Goal: Task Accomplishment & Management: Complete application form

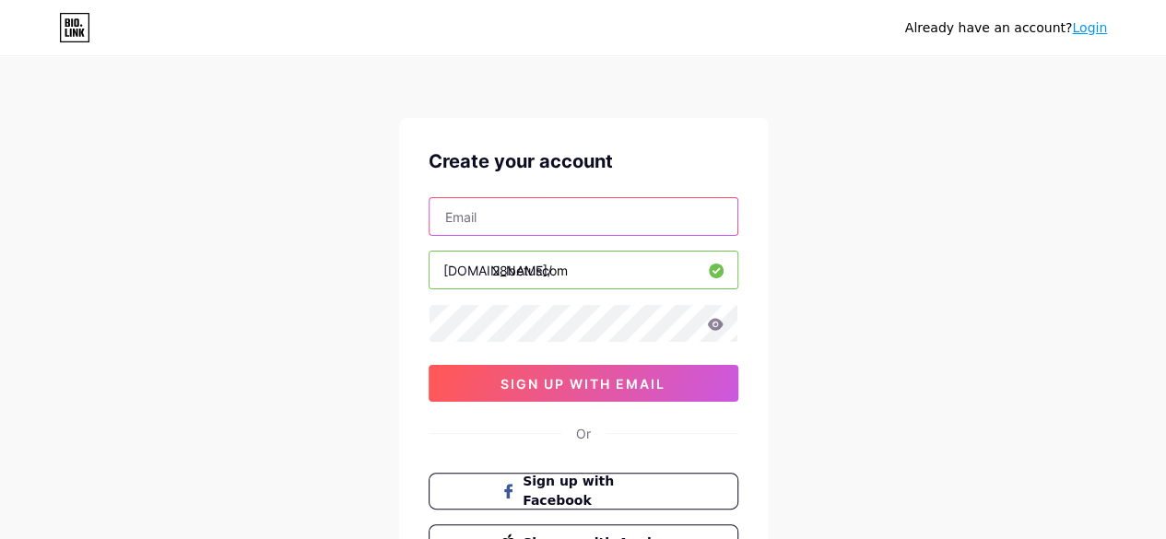
click at [463, 218] on input "text" at bounding box center [583, 216] width 308 height 37
paste input "[EMAIL_ADDRESS][DOMAIN_NAME]"
type input "[EMAIL_ADDRESS][DOMAIN_NAME]"
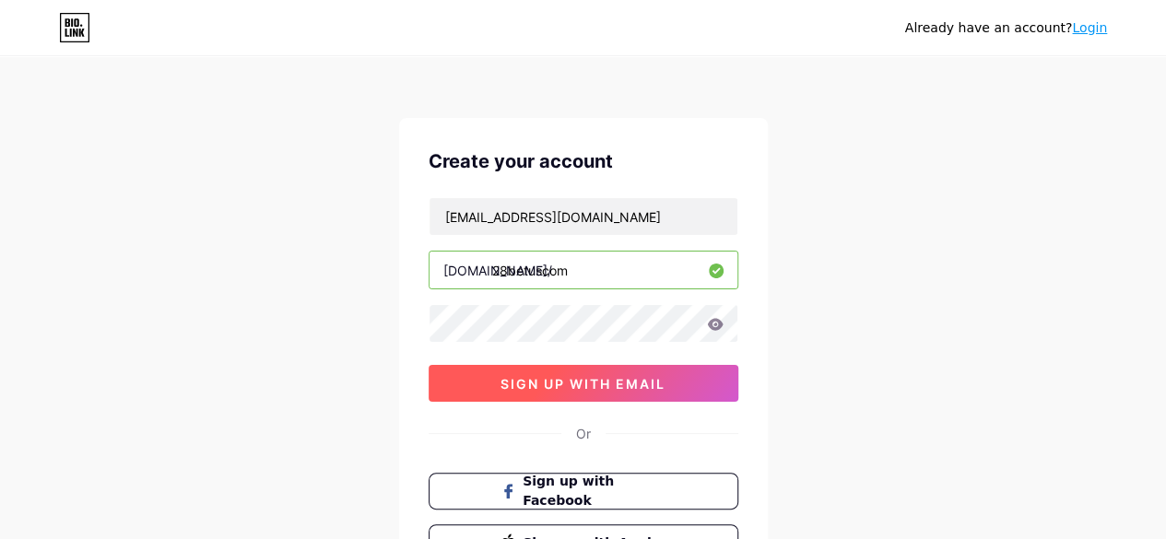
click at [558, 381] on span "sign up with email" at bounding box center [582, 384] width 165 height 16
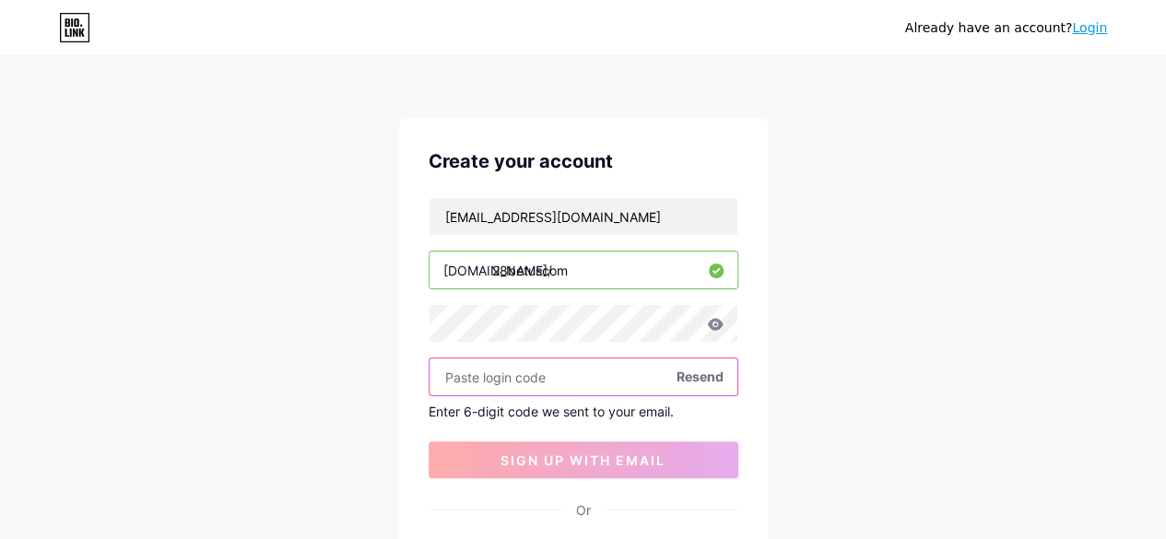
click at [472, 376] on input "text" at bounding box center [583, 376] width 308 height 37
paste input "159410"
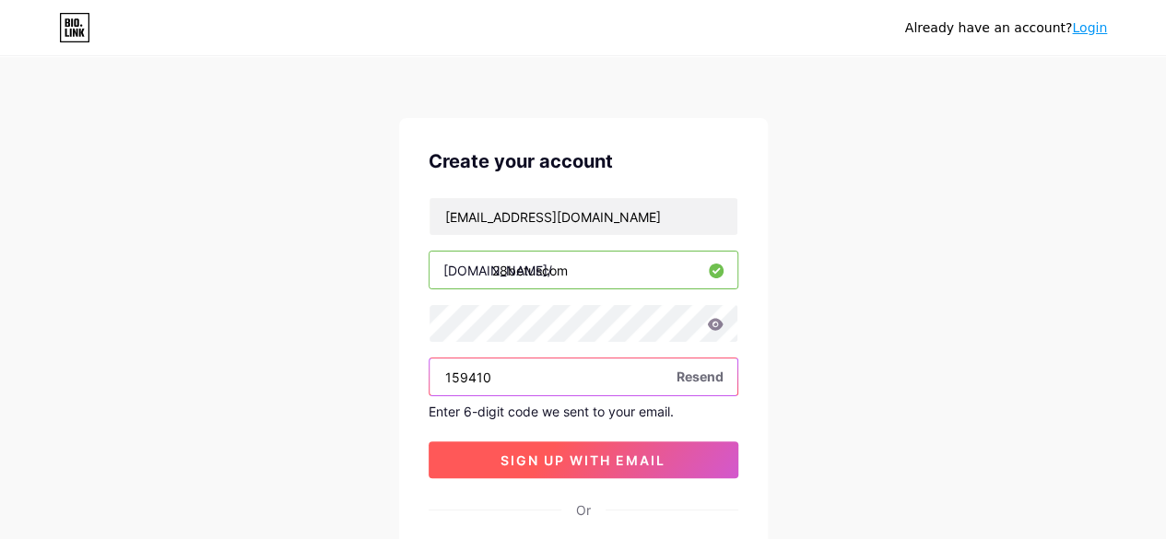
type input "159410"
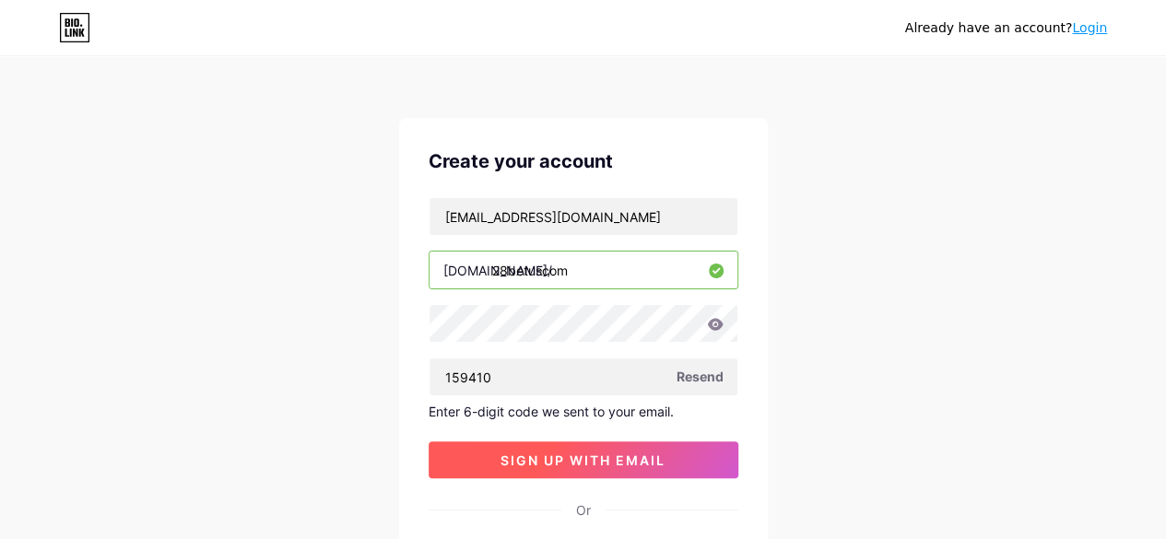
click at [605, 457] on span "sign up with email" at bounding box center [582, 460] width 165 height 16
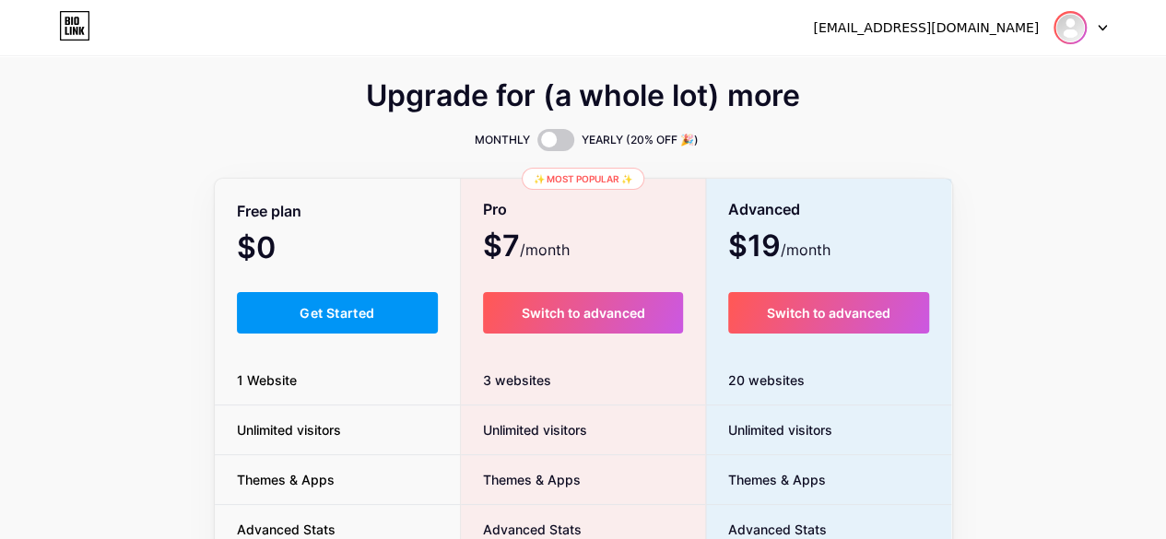
click at [1073, 22] on img at bounding box center [1069, 27] width 29 height 29
click at [1099, 29] on icon at bounding box center [1102, 28] width 9 height 6
click at [988, 27] on div "[EMAIL_ADDRESS][DOMAIN_NAME]" at bounding box center [926, 27] width 226 height 19
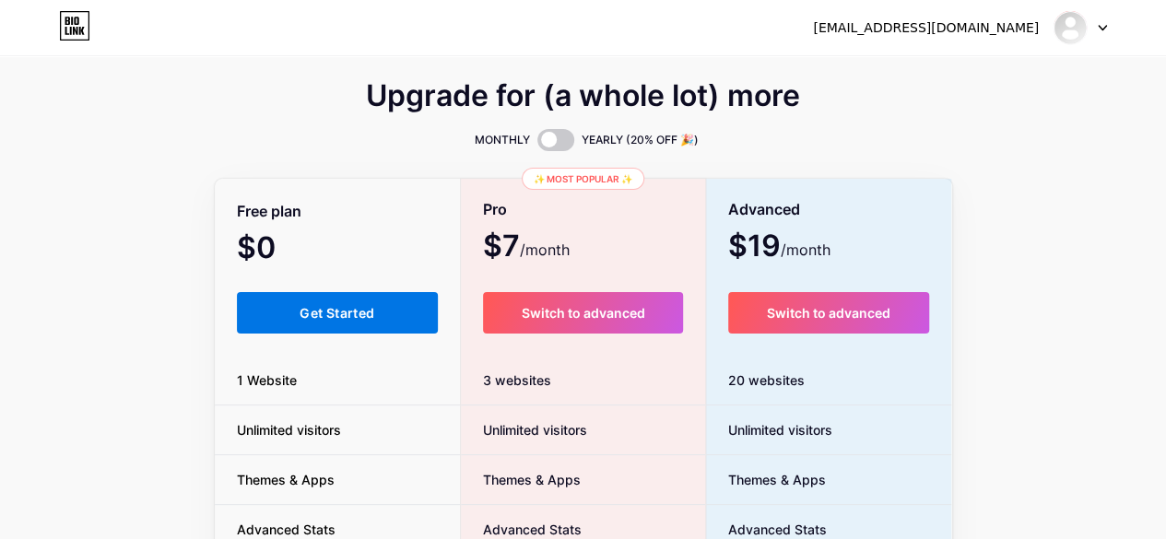
click at [326, 312] on span "Get Started" at bounding box center [337, 313] width 75 height 16
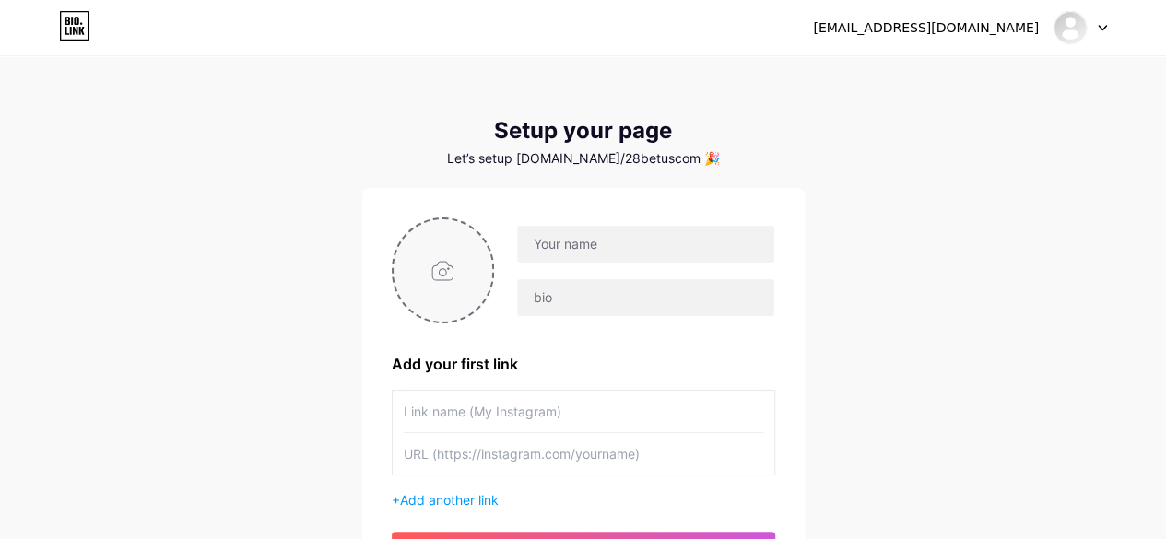
click at [448, 277] on input "file" at bounding box center [444, 270] width 100 height 102
type input "C:\fakepath\Untitled design.png"
type input "[EMAIL_ADDRESS][DOMAIN_NAME]"
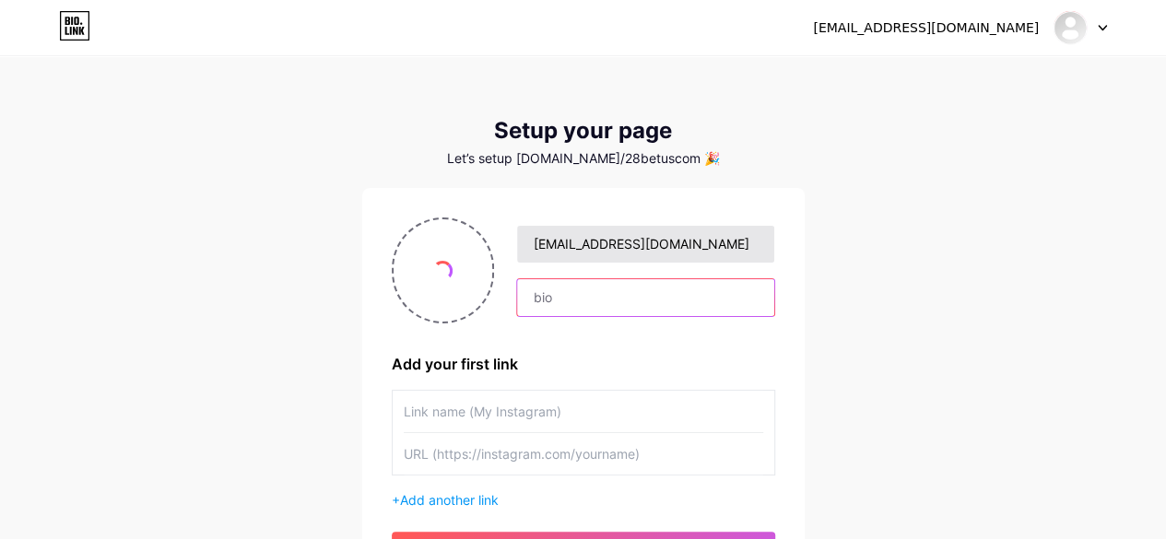
type input "28BET là nhà cái uy tín hàng đầu Việt Nam, mang đến trải nghiệm cá cược thể tha…"
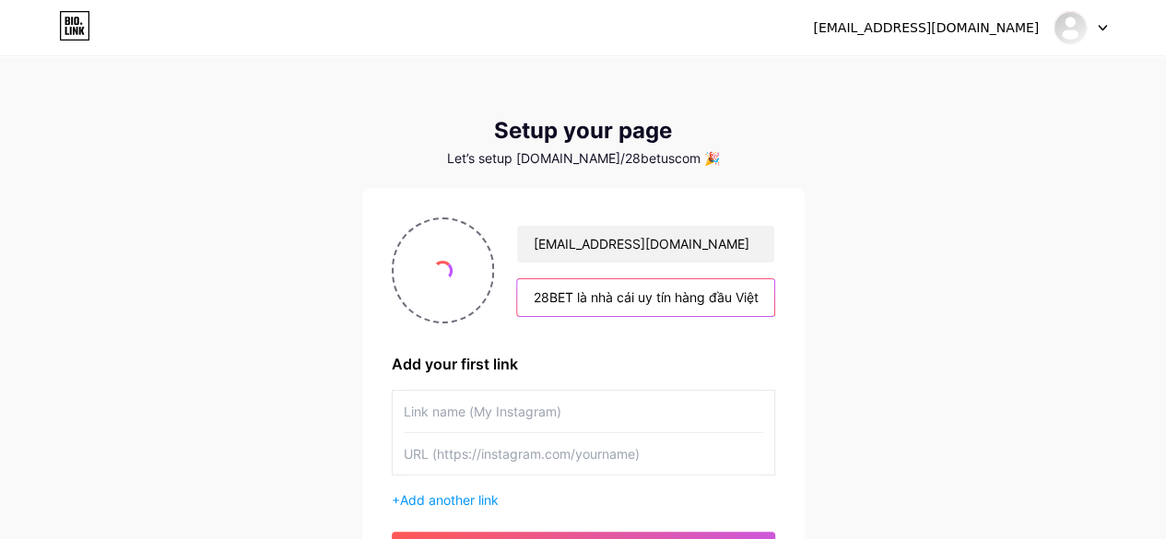
click at [649, 303] on input "28BET là nhà cái uy tín hàng đầu Việt Nam, mang đến trải nghiệm cá cược thể tha…" at bounding box center [645, 297] width 256 height 37
drag, startPoint x: 534, startPoint y: 303, endPoint x: 975, endPoint y: 312, distance: 441.5
click at [975, 312] on div "[EMAIL_ADDRESS][DOMAIN_NAME] Dashboard Logout Setup your page Let’s setup [DOMA…" at bounding box center [583, 328] width 1166 height 657
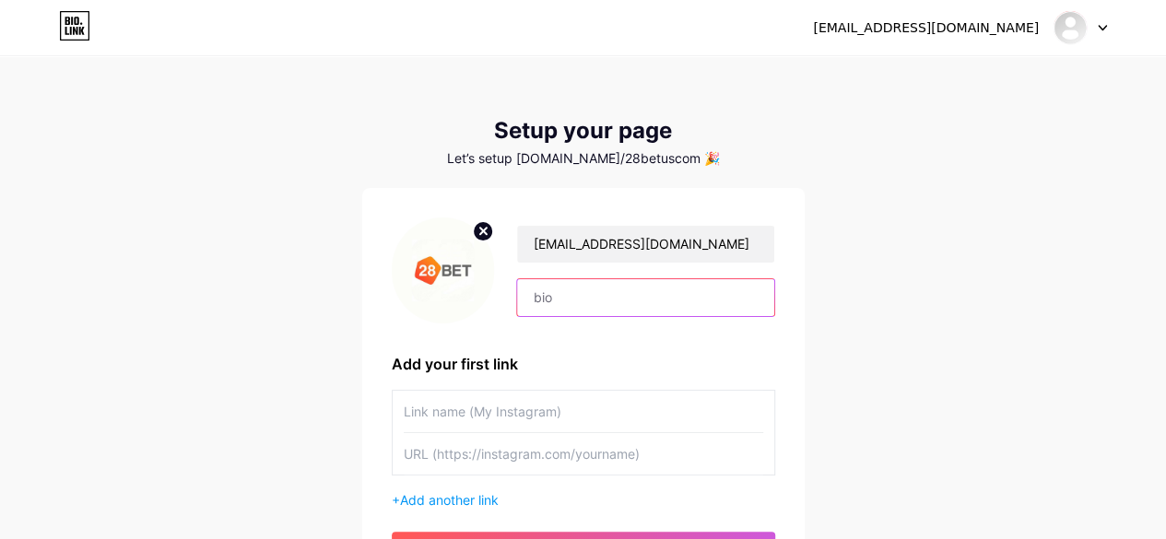
scroll to position [0, 0]
click at [1006, 244] on div "[EMAIL_ADDRESS][DOMAIN_NAME] Dashboard Logout Setup your page Let’s setup [DOMA…" at bounding box center [583, 328] width 1166 height 657
click at [578, 297] on input "text" at bounding box center [645, 297] width 256 height 37
paste input "Khám phá thế giới cá cược đỉnh cao cùng 28BET, nơi hội tụ hàng ngàn kèo thể tha…"
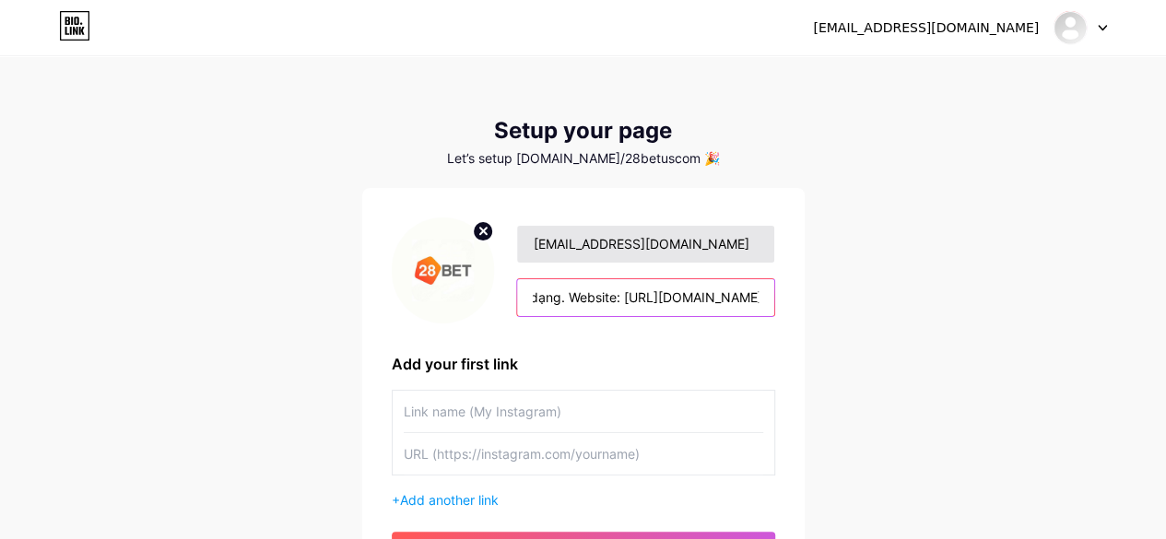
type input "Khám phá thế giới cá cược đỉnh cao cùng 28BET, nơi hội tụ hàng ngàn kèo thể tha…"
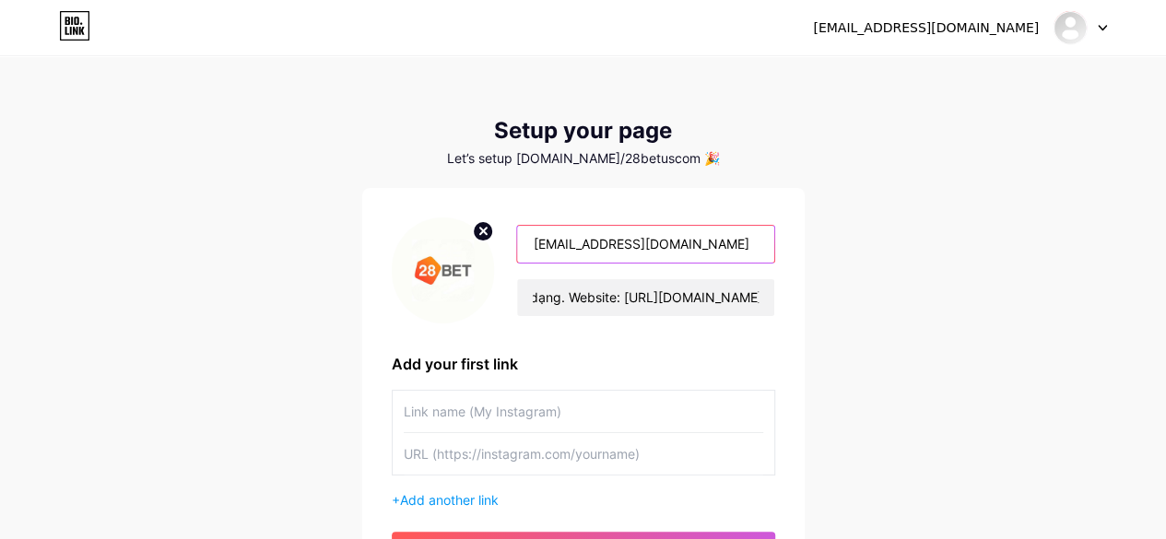
scroll to position [0, 0]
click at [684, 249] on input "[EMAIL_ADDRESS][DOMAIN_NAME]" at bounding box center [645, 244] width 256 height 37
type input "2"
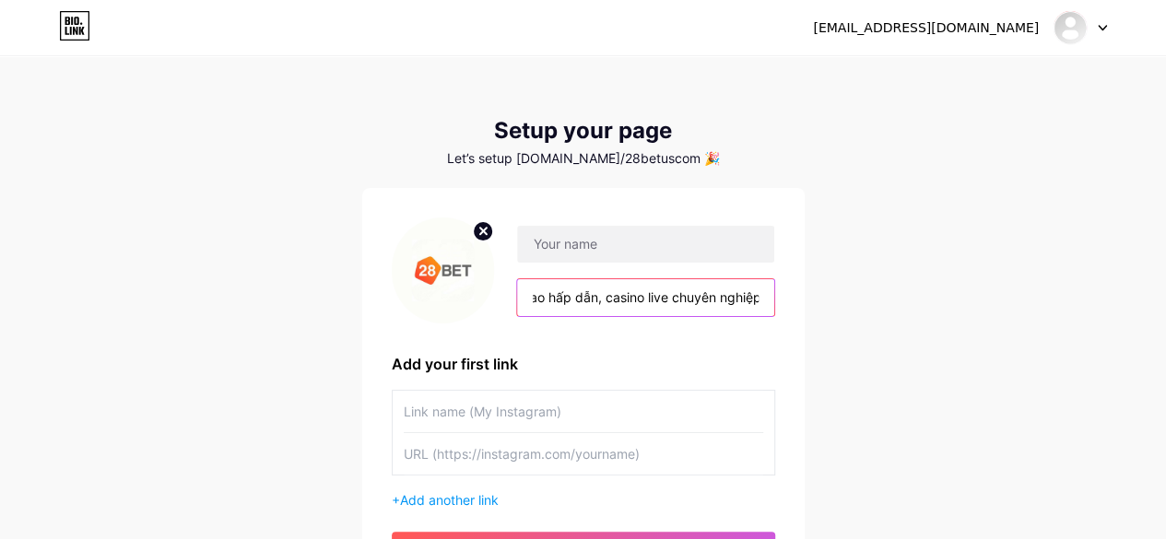
scroll to position [0, 828]
drag, startPoint x: 530, startPoint y: 296, endPoint x: 854, endPoint y: 342, distance: 327.7
click at [854, 342] on div "[EMAIL_ADDRESS][DOMAIN_NAME] Dashboard Logout Setup your page Let’s setup [DOMA…" at bounding box center [583, 328] width 1166 height 657
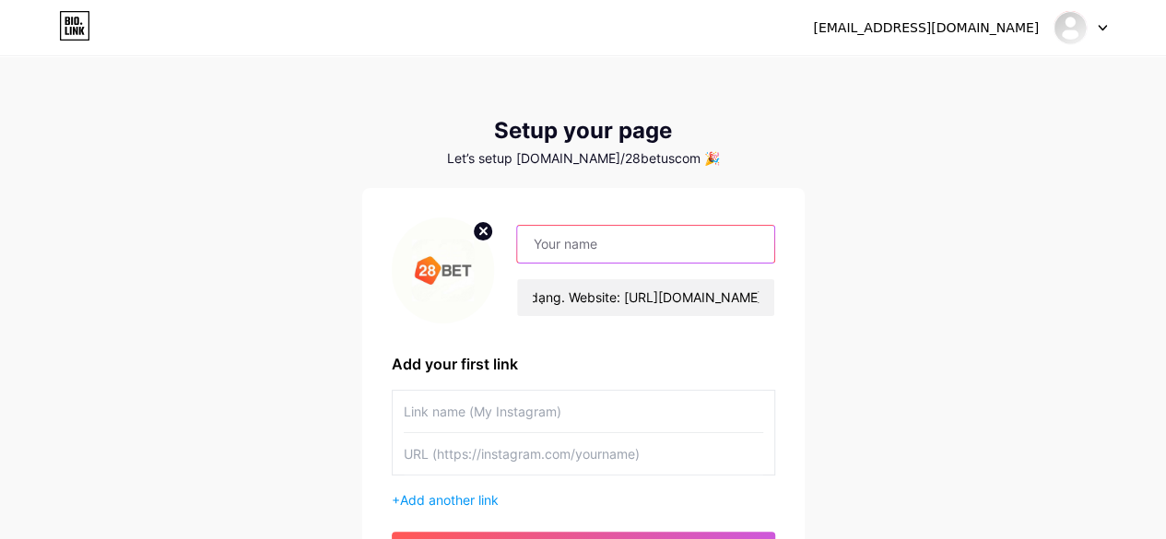
click at [654, 253] on input "text" at bounding box center [645, 244] width 256 height 37
click at [461, 315] on img at bounding box center [443, 270] width 103 height 106
click at [572, 252] on input "text" at bounding box center [645, 244] width 256 height 37
paste input "28BET – Sân chơi cá cược trực tuyến hàng đầu với nhiều ưu đãi hấp dẫn"
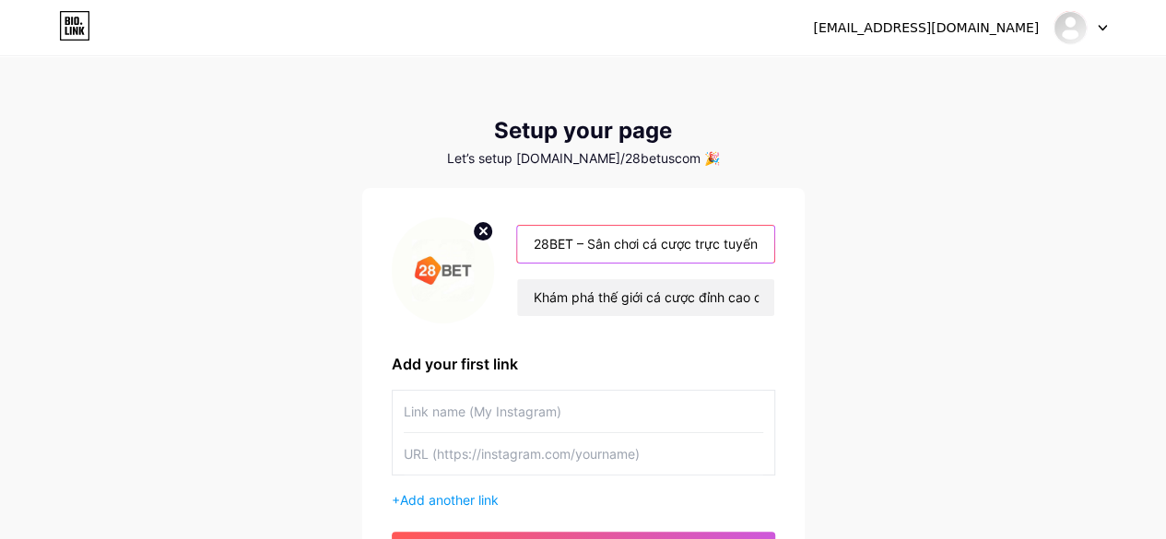
scroll to position [0, 210]
type input "28BET – Sân chơi cá cược trực tuyến hàng đầu với nhiều ưu đãi hấp dẫn"
click at [932, 405] on div "[EMAIL_ADDRESS][DOMAIN_NAME] Dashboard Logout Setup your page Let’s setup [DOMA…" at bounding box center [583, 328] width 1166 height 657
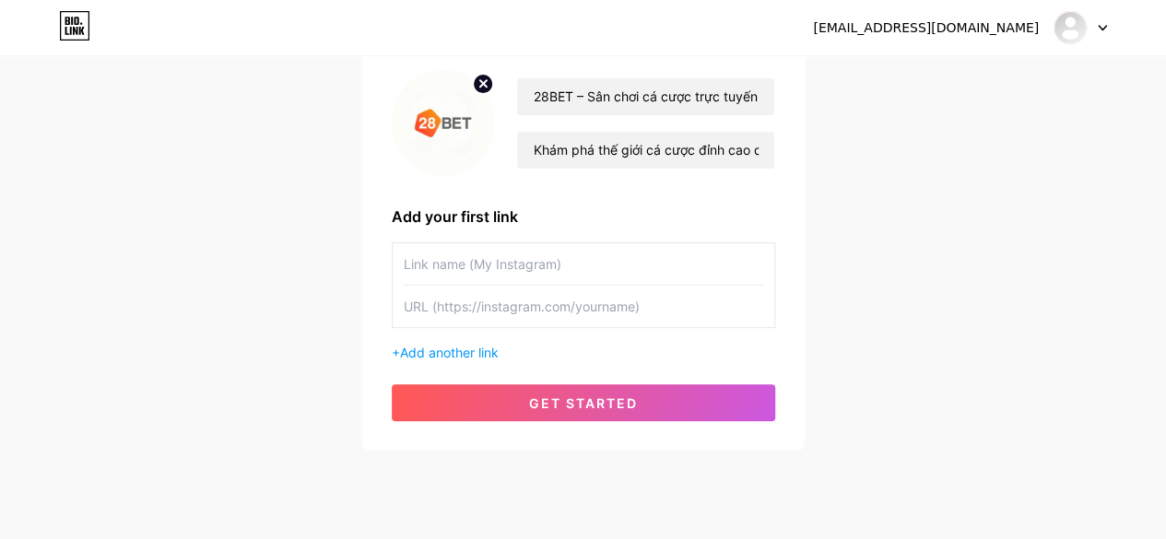
scroll to position [155, 0]
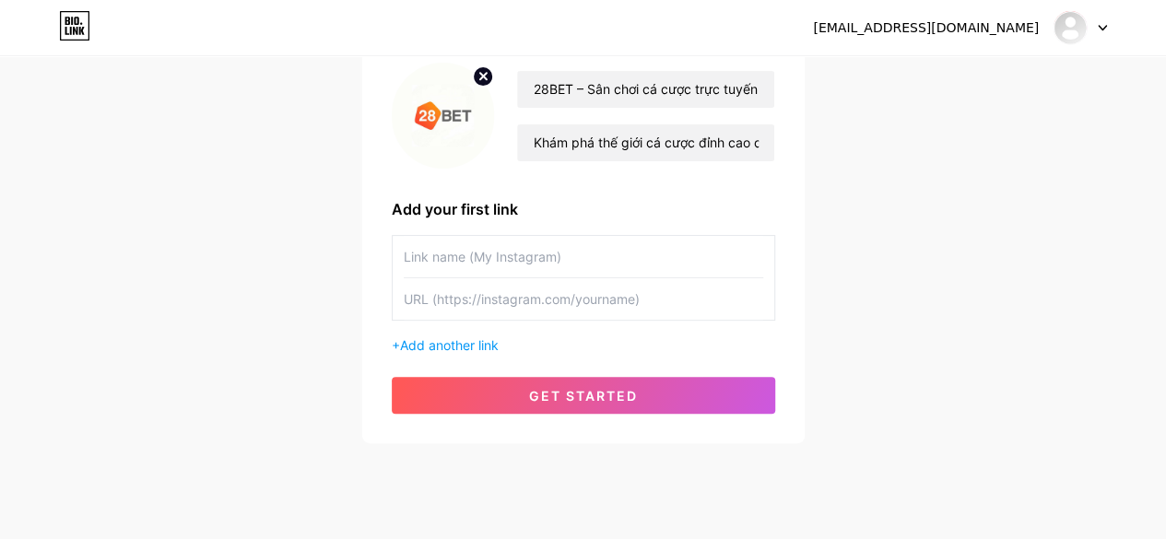
click at [471, 261] on input "text" at bounding box center [583, 256] width 359 height 41
paste input "[URL][DOMAIN_NAME]"
type input "[URL][DOMAIN_NAME]"
click at [559, 305] on input "text" at bounding box center [583, 298] width 359 height 41
paste input "[URL][DOMAIN_NAME]"
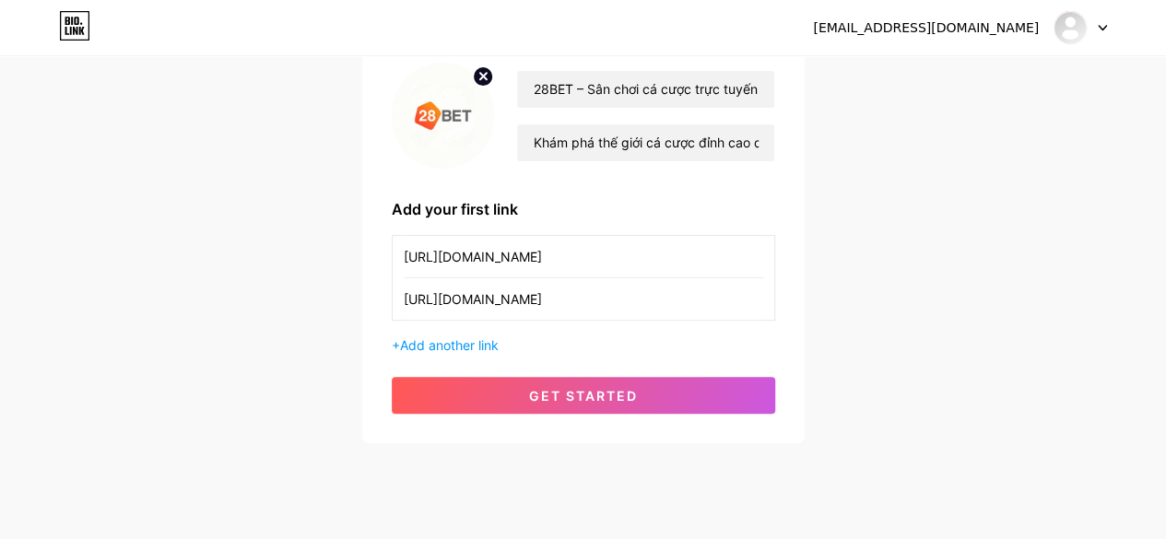
type input "[URL][DOMAIN_NAME]"
click at [506, 250] on input "[URL][DOMAIN_NAME]" at bounding box center [583, 256] width 359 height 41
click at [586, 259] on input "[URL][DOMAIN_NAME]" at bounding box center [583, 256] width 359 height 41
type input "h"
paste input "28BET"
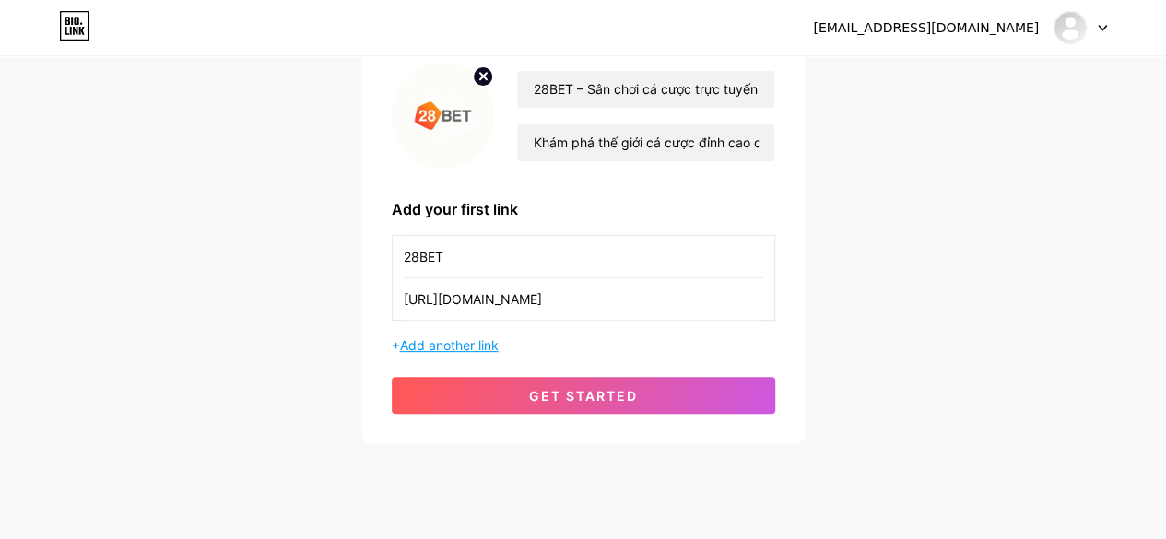
type input "28BET"
click at [439, 344] on span "Add another link" at bounding box center [449, 345] width 99 height 16
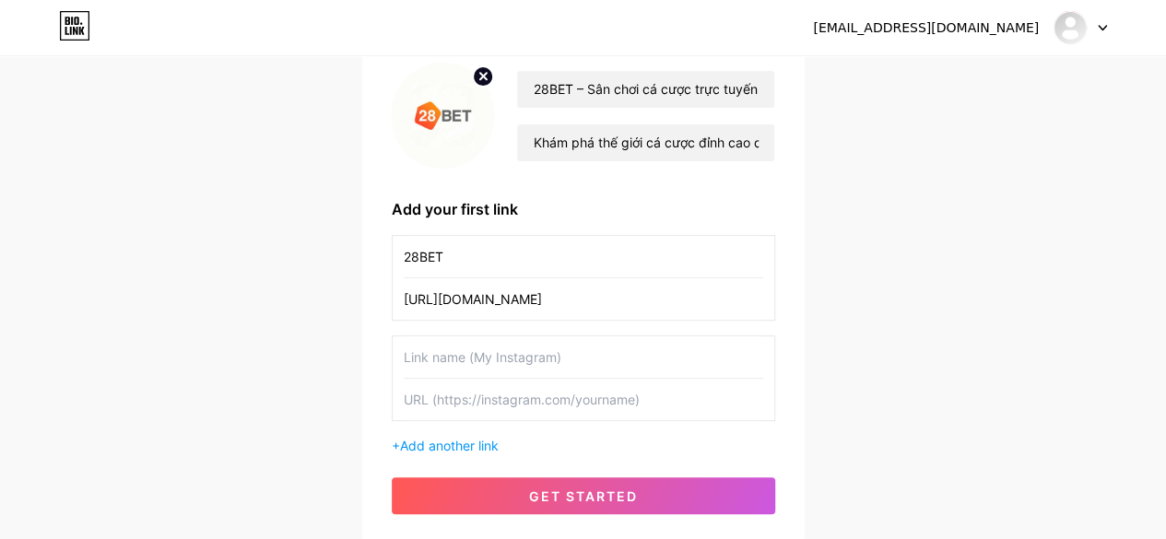
click at [425, 397] on input "text" at bounding box center [583, 399] width 359 height 41
paste input "[URL][DOMAIN_NAME]"
type input "[URL][DOMAIN_NAME]"
click at [460, 363] on input "text" at bounding box center [583, 356] width 359 height 41
paste input "28BET"
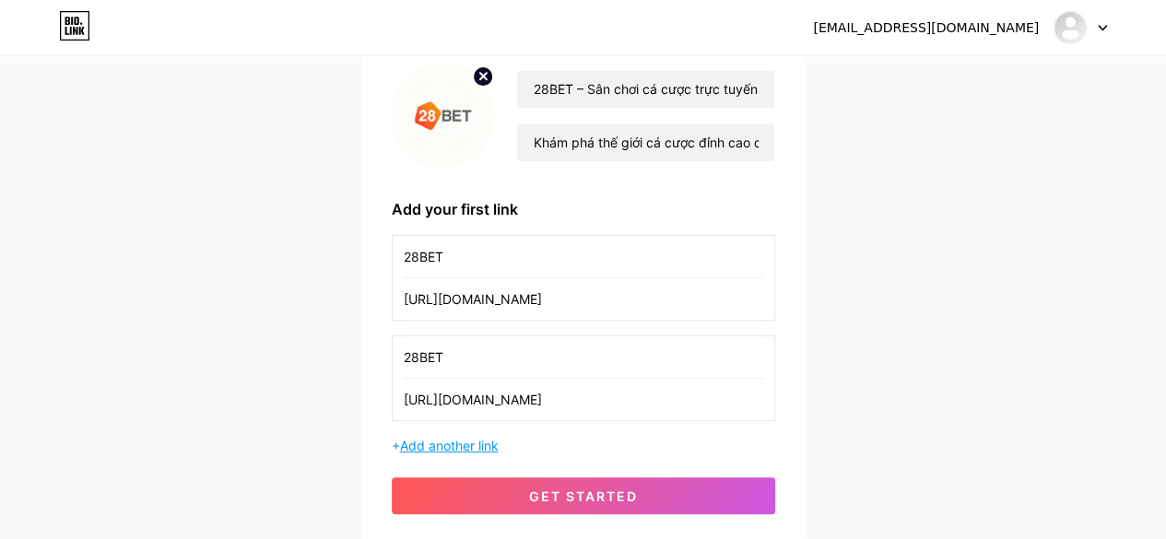
type input "28BET"
click at [473, 441] on span "Add another link" at bounding box center [449, 446] width 99 height 16
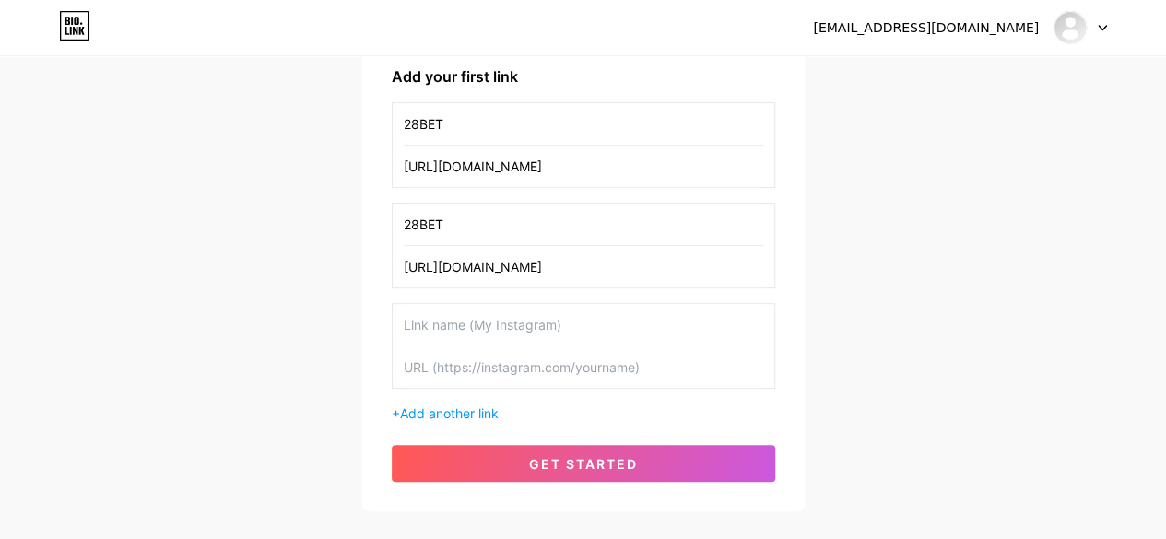
scroll to position [389, 0]
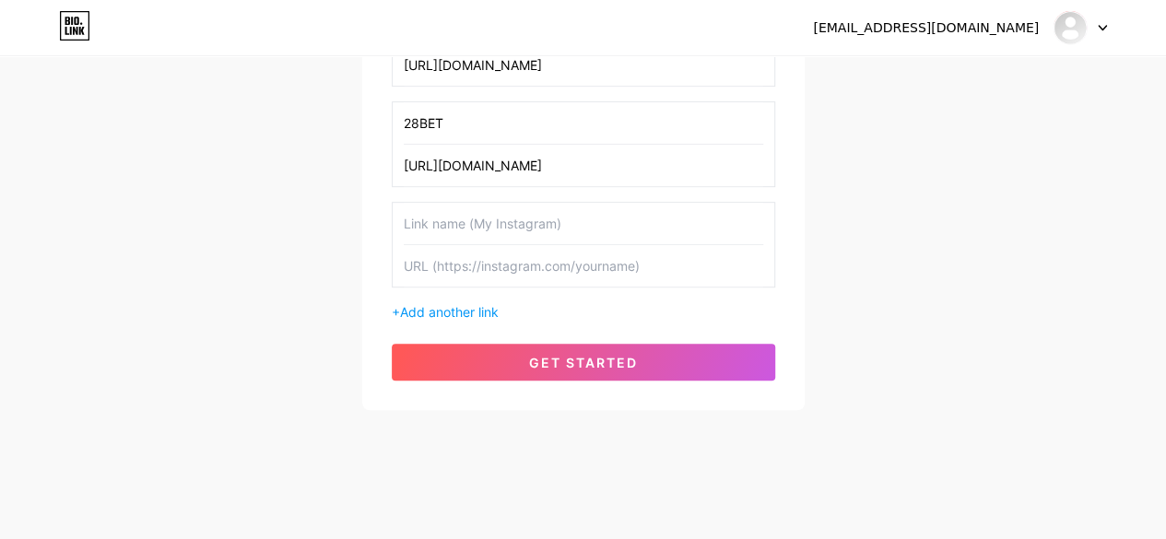
click at [479, 274] on input "text" at bounding box center [583, 265] width 359 height 41
paste input "[URL][DOMAIN_NAME]"
type input "[URL][DOMAIN_NAME]"
click at [433, 230] on input "text" at bounding box center [583, 223] width 359 height 41
paste input "28BET"
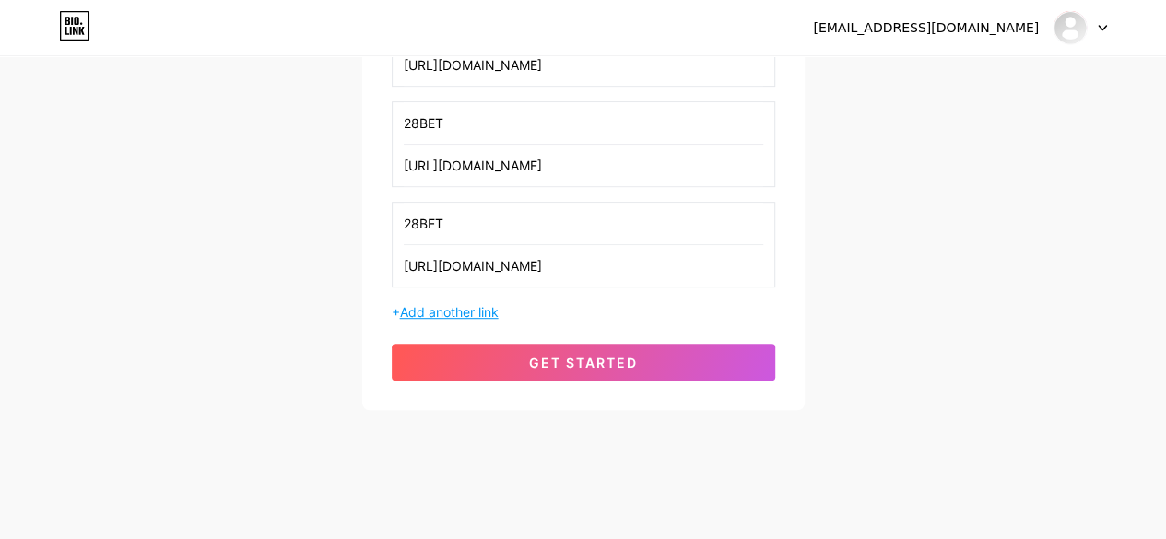
type input "28BET"
click at [470, 307] on span "Add another link" at bounding box center [449, 312] width 99 height 16
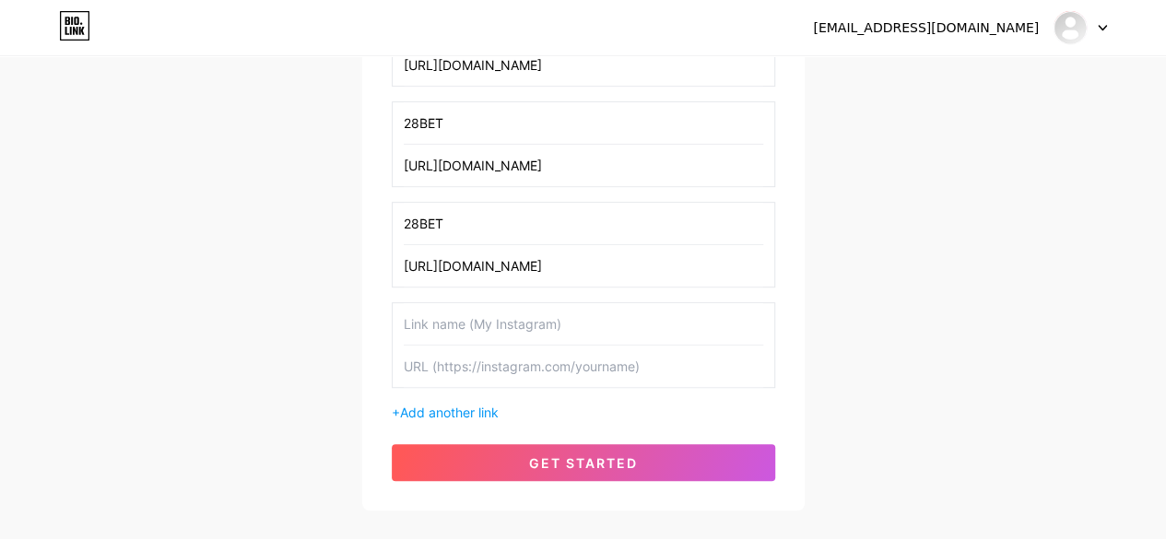
drag, startPoint x: 436, startPoint y: 356, endPoint x: 463, endPoint y: 355, distance: 26.7
click at [436, 356] on input "text" at bounding box center [583, 366] width 359 height 41
paste input "[URL][DOMAIN_NAME]"
type input "[URL][DOMAIN_NAME]"
click at [485, 330] on input "text" at bounding box center [583, 323] width 359 height 41
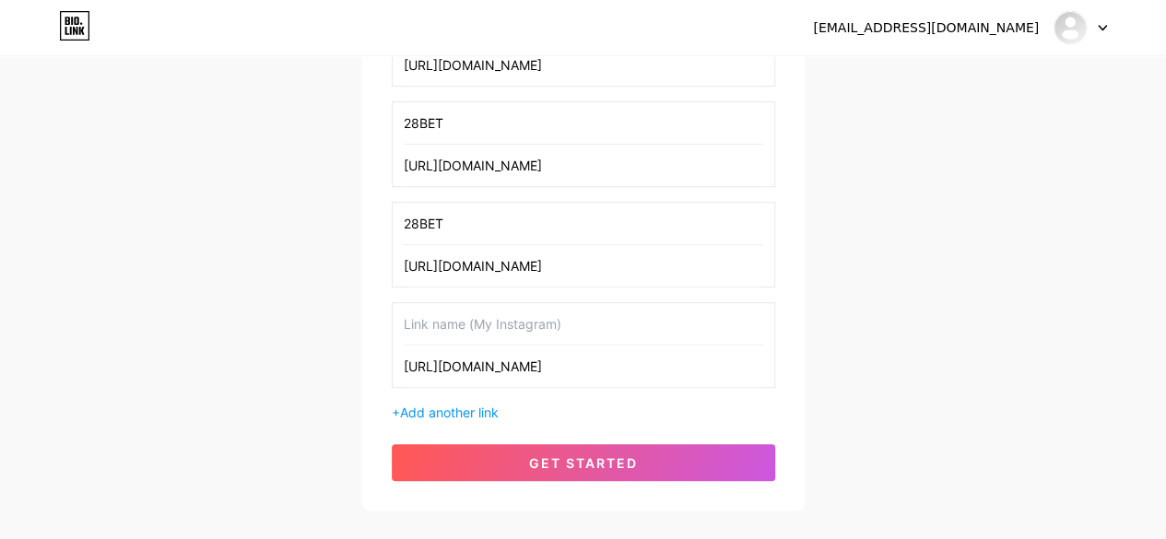
paste input "28BET"
type input "28BET"
click at [457, 413] on span "Add another link" at bounding box center [449, 413] width 99 height 16
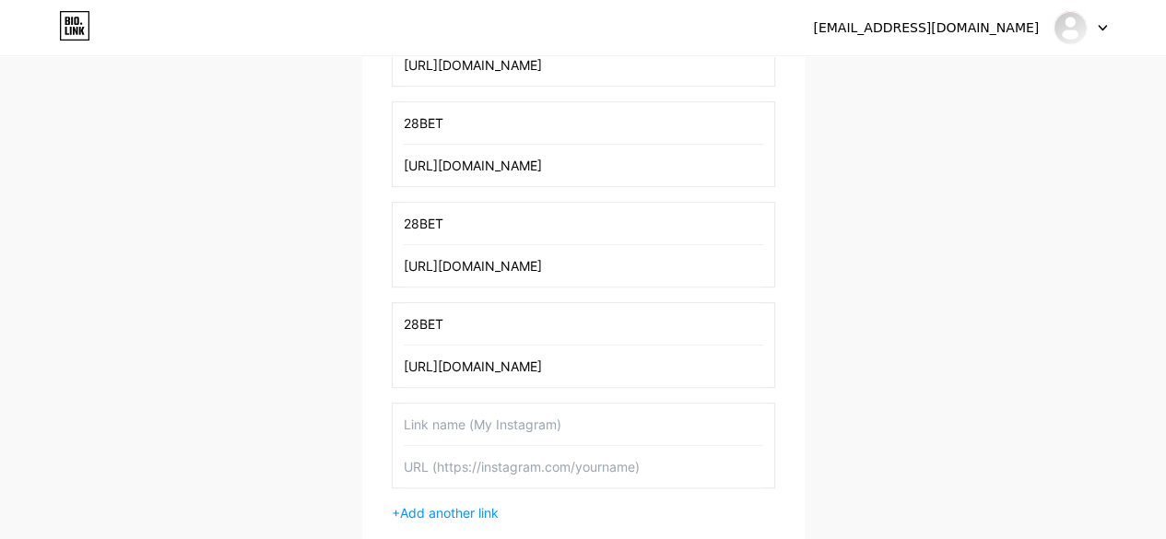
drag, startPoint x: 466, startPoint y: 416, endPoint x: 476, endPoint y: 416, distance: 10.1
click at [466, 416] on input "text" at bounding box center [583, 424] width 359 height 41
click at [444, 471] on input "text" at bounding box center [583, 466] width 359 height 41
paste input "[URL][DOMAIN_NAME]"
type input "[URL][DOMAIN_NAME]"
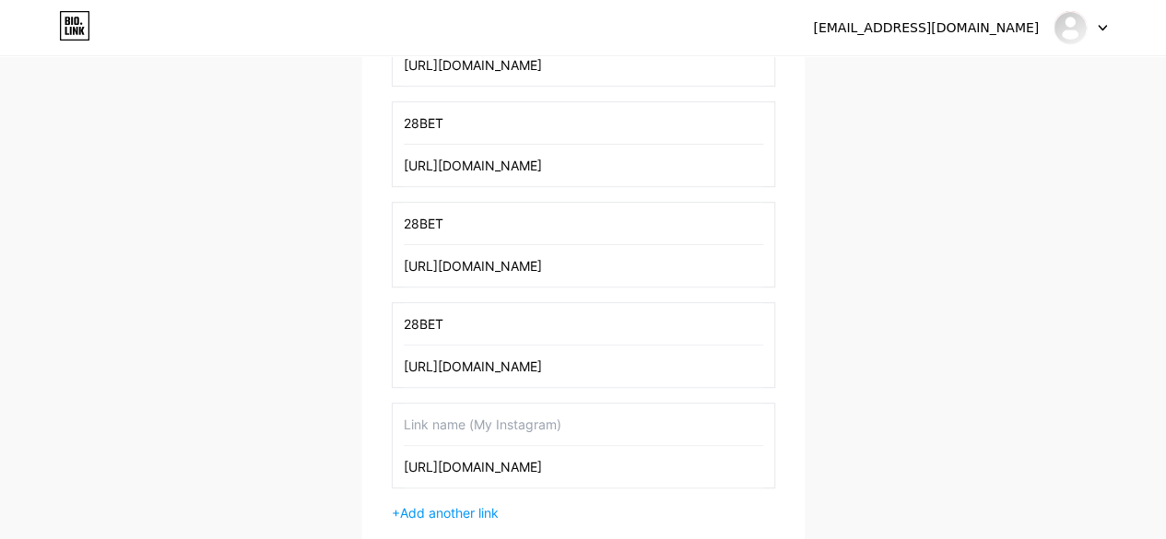
click at [433, 421] on input "text" at bounding box center [583, 424] width 359 height 41
paste input "28BET"
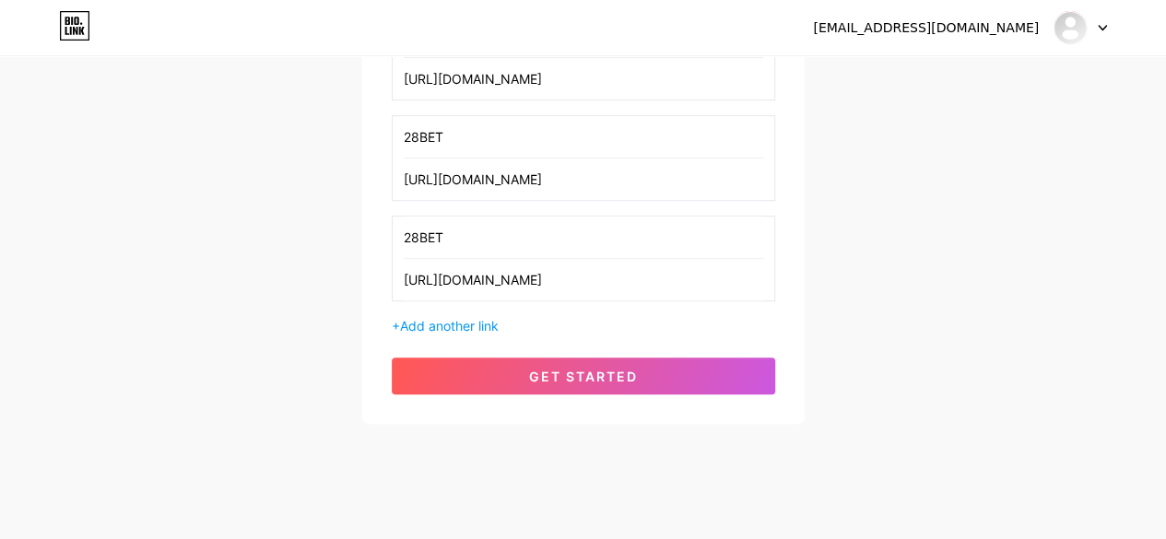
scroll to position [588, 0]
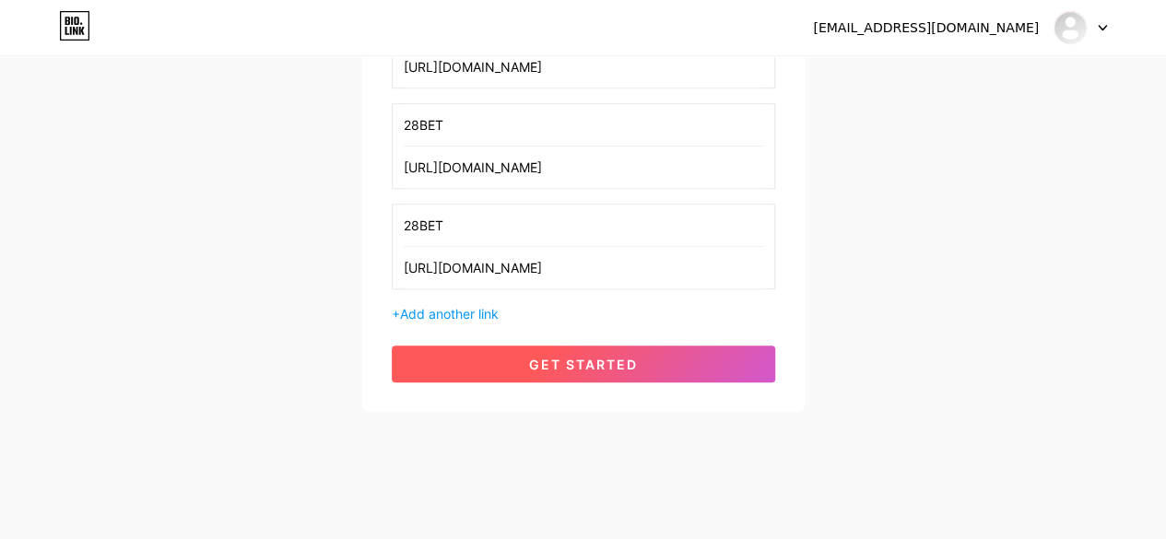
type input "28BET"
click at [588, 362] on span "get started" at bounding box center [583, 365] width 109 height 16
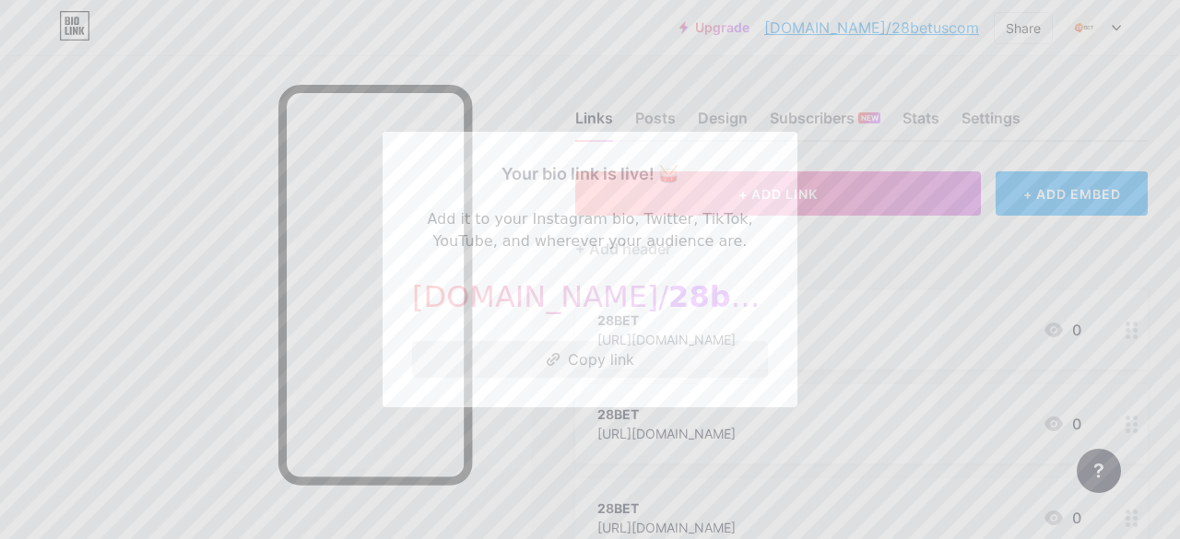
click at [597, 364] on button "Copy link" at bounding box center [590, 359] width 356 height 37
